Goal: Check status: Check status

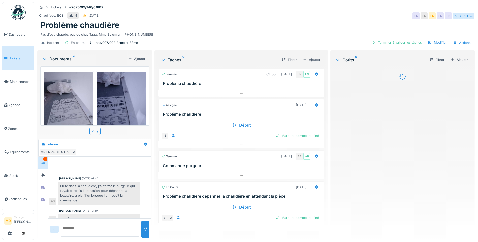
scroll to position [97, 0]
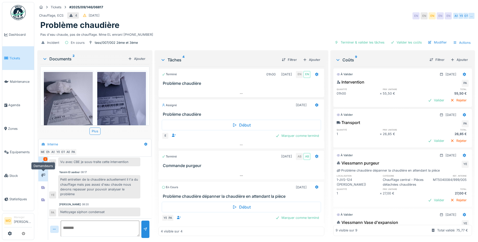
click at [44, 176] on icon at bounding box center [43, 175] width 4 height 3
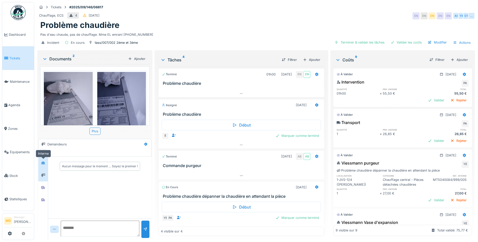
click at [46, 164] on div at bounding box center [43, 163] width 8 height 6
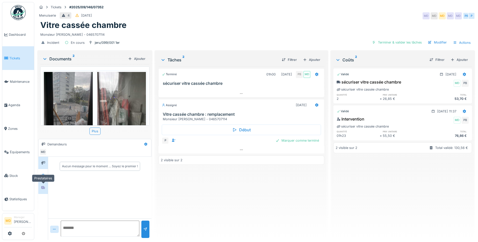
click at [46, 188] on div at bounding box center [43, 188] width 8 height 6
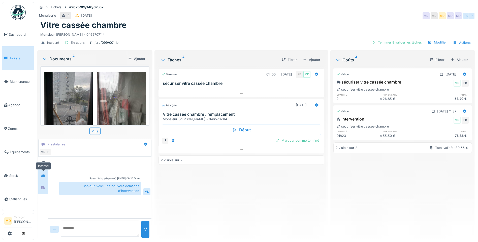
click at [46, 173] on div at bounding box center [43, 175] width 8 height 6
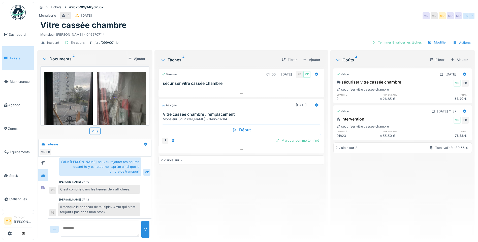
scroll to position [97, 0]
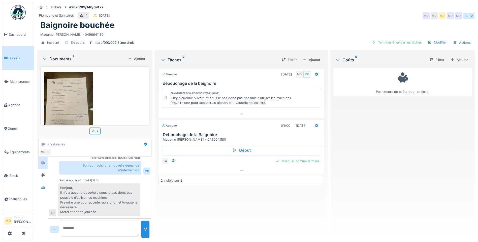
scroll to position [4, 0]
click at [44, 174] on div at bounding box center [43, 175] width 4 height 5
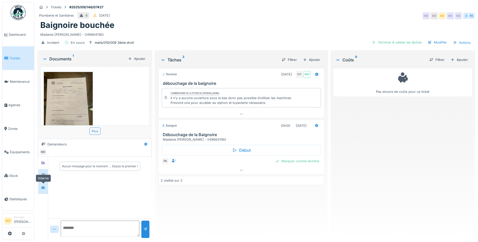
click at [40, 188] on div at bounding box center [43, 188] width 8 height 8
click at [43, 162] on icon at bounding box center [43, 163] width 4 height 3
